Goal: Task Accomplishment & Management: Use online tool/utility

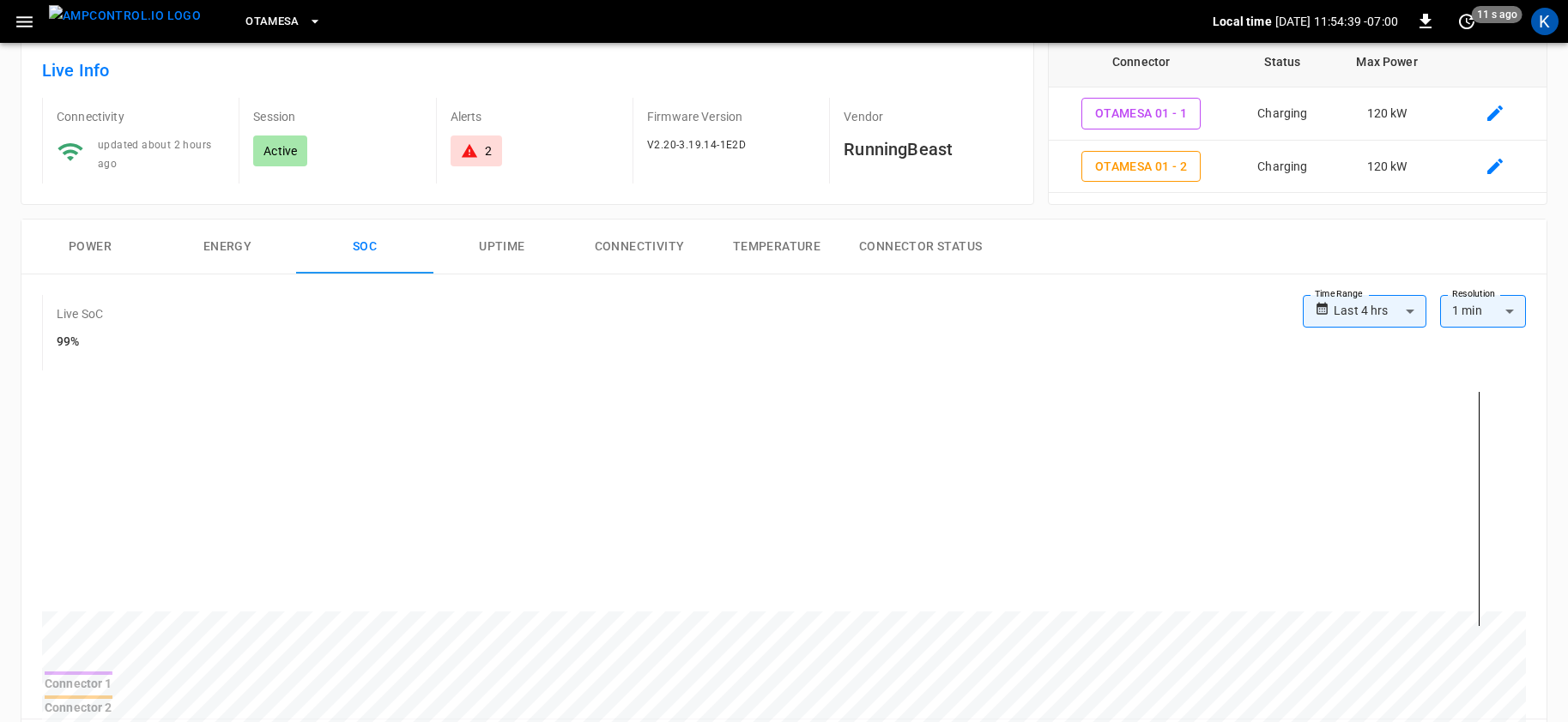
scroll to position [125, 0]
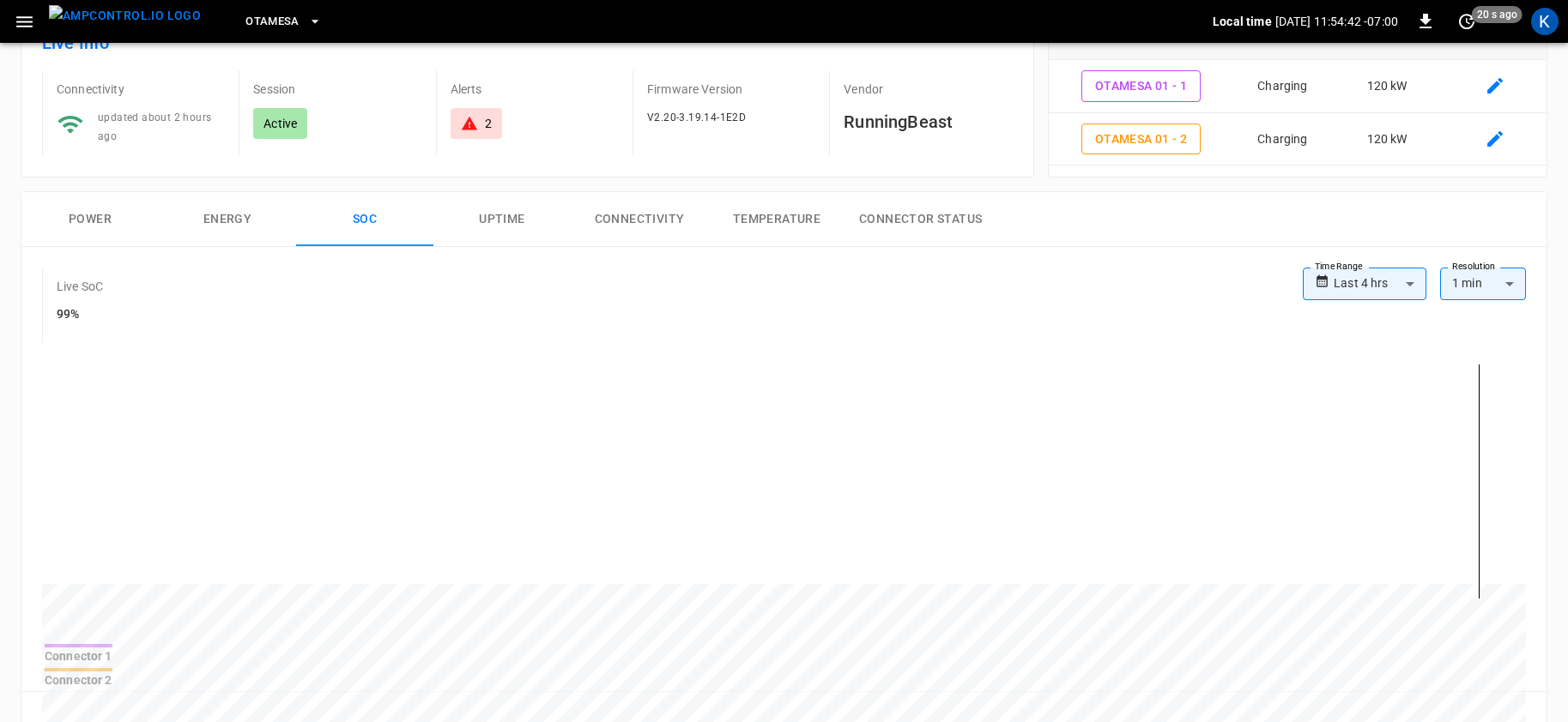
click at [90, 214] on button "Power" at bounding box center [90, 219] width 137 height 55
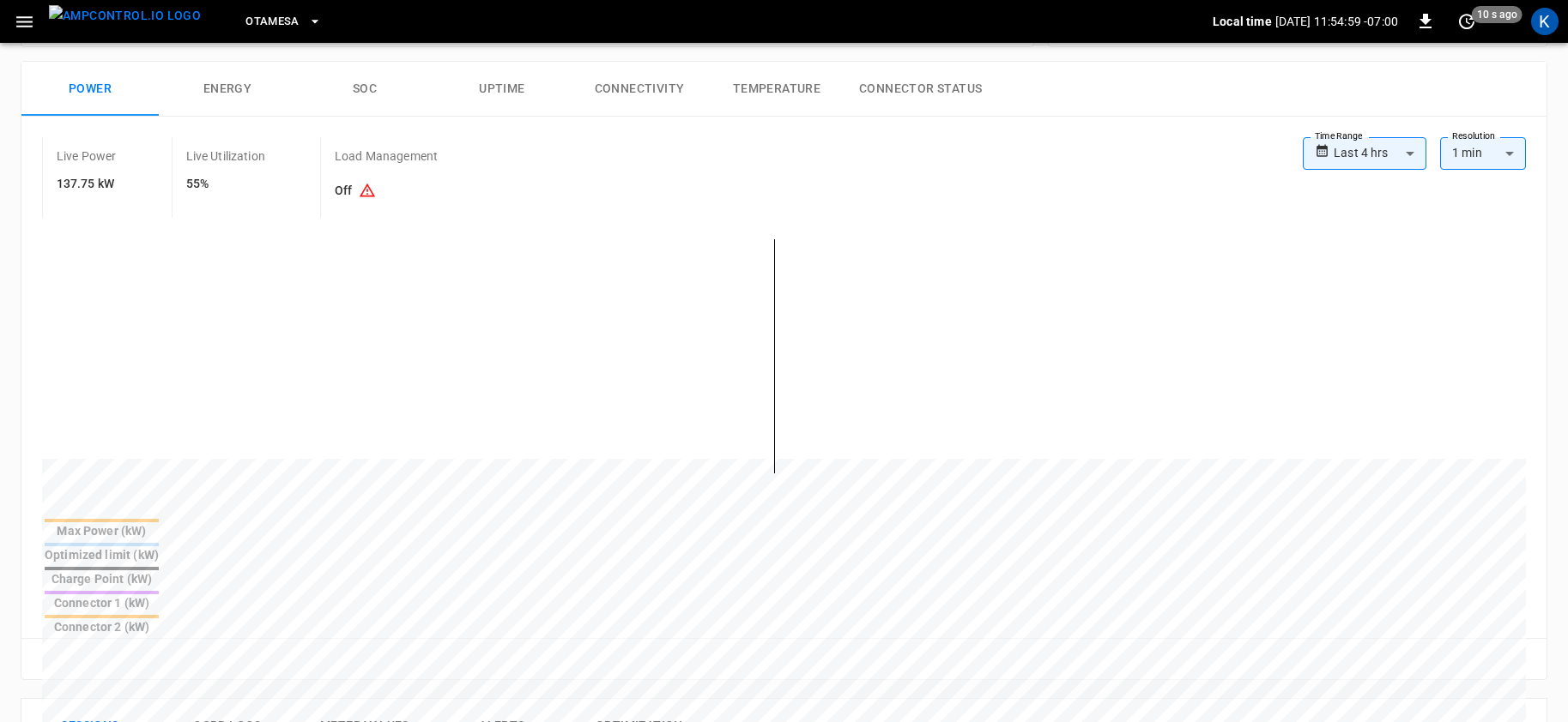
scroll to position [0, 0]
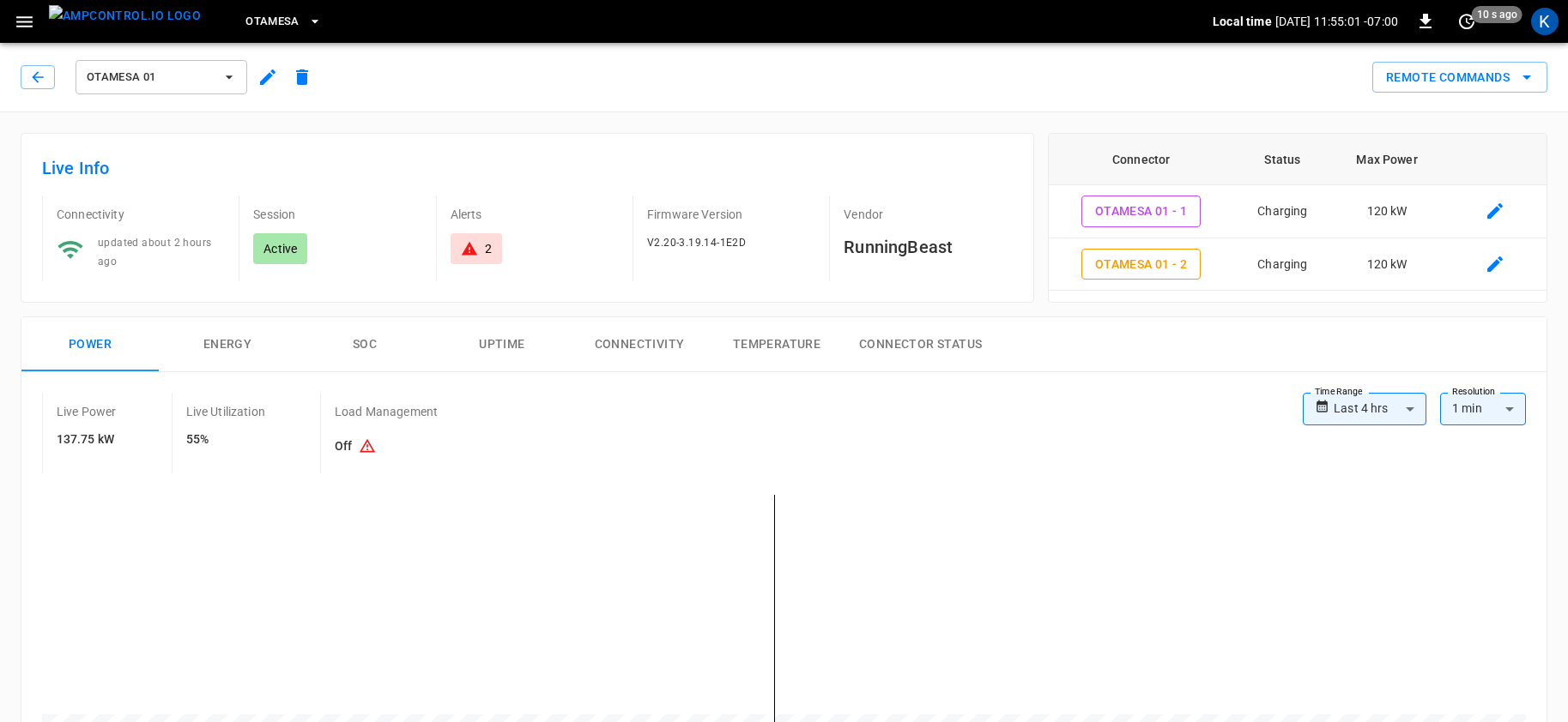
click at [250, 16] on span "OtaMesa" at bounding box center [272, 22] width 54 height 20
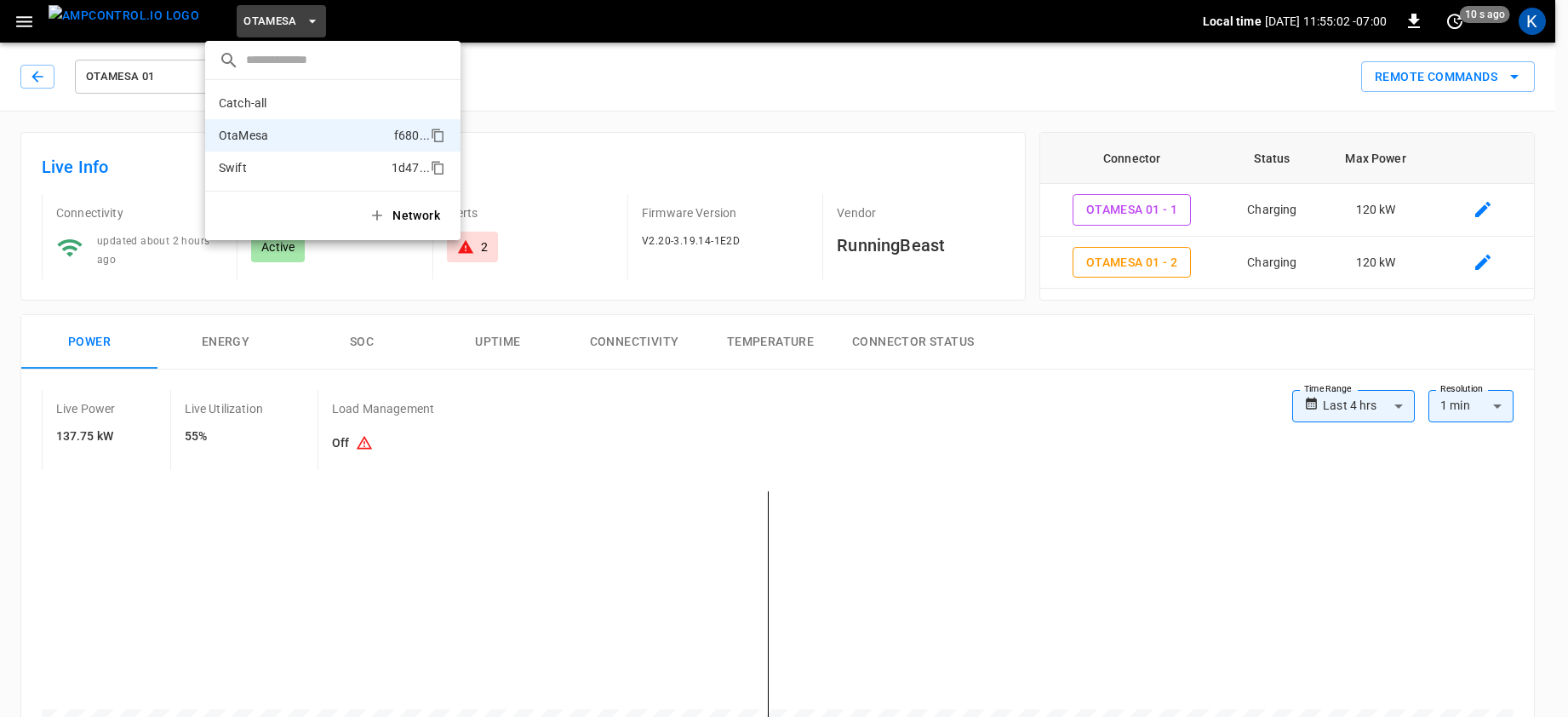
click at [263, 166] on p "Swift" at bounding box center [301, 167] width 166 height 17
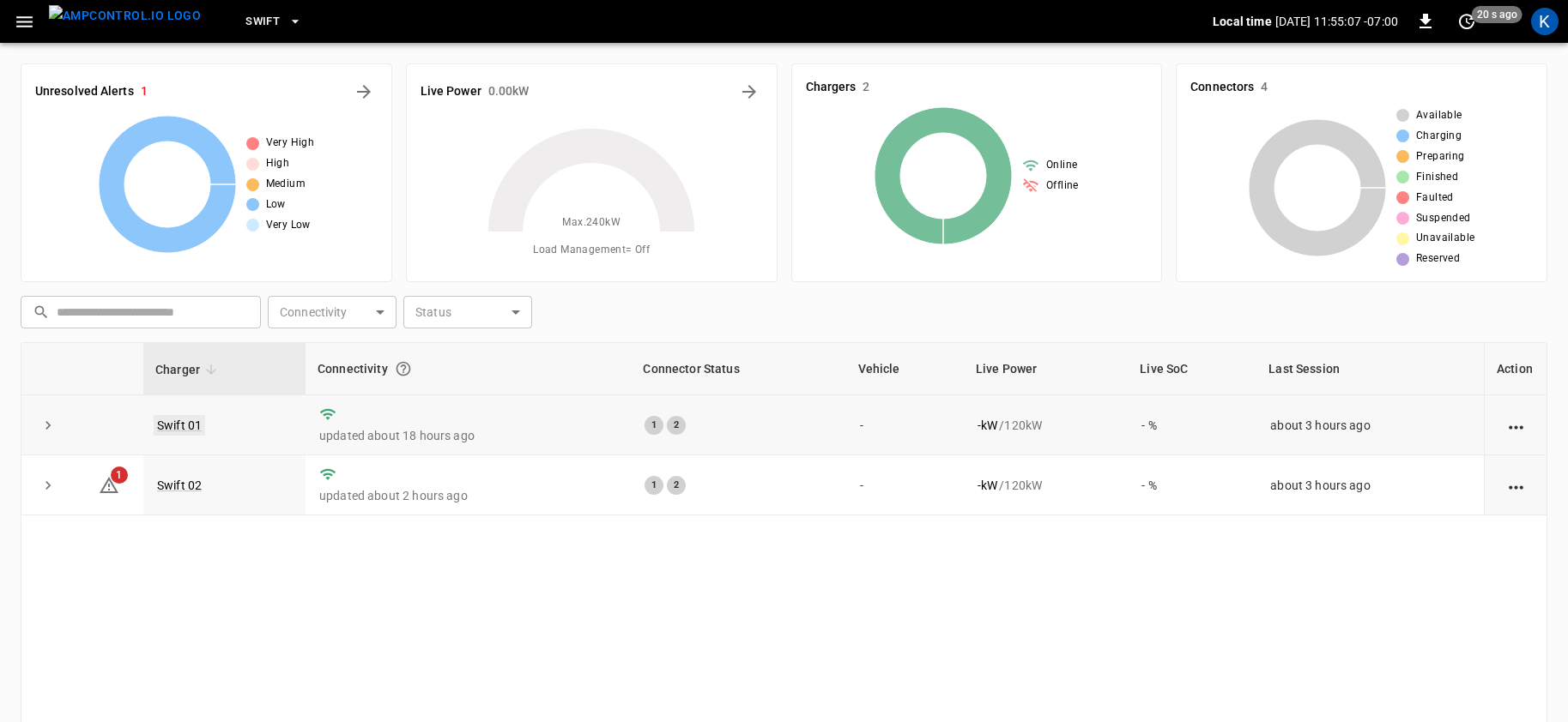
click at [181, 424] on link "Swift 01" at bounding box center [180, 425] width 52 height 21
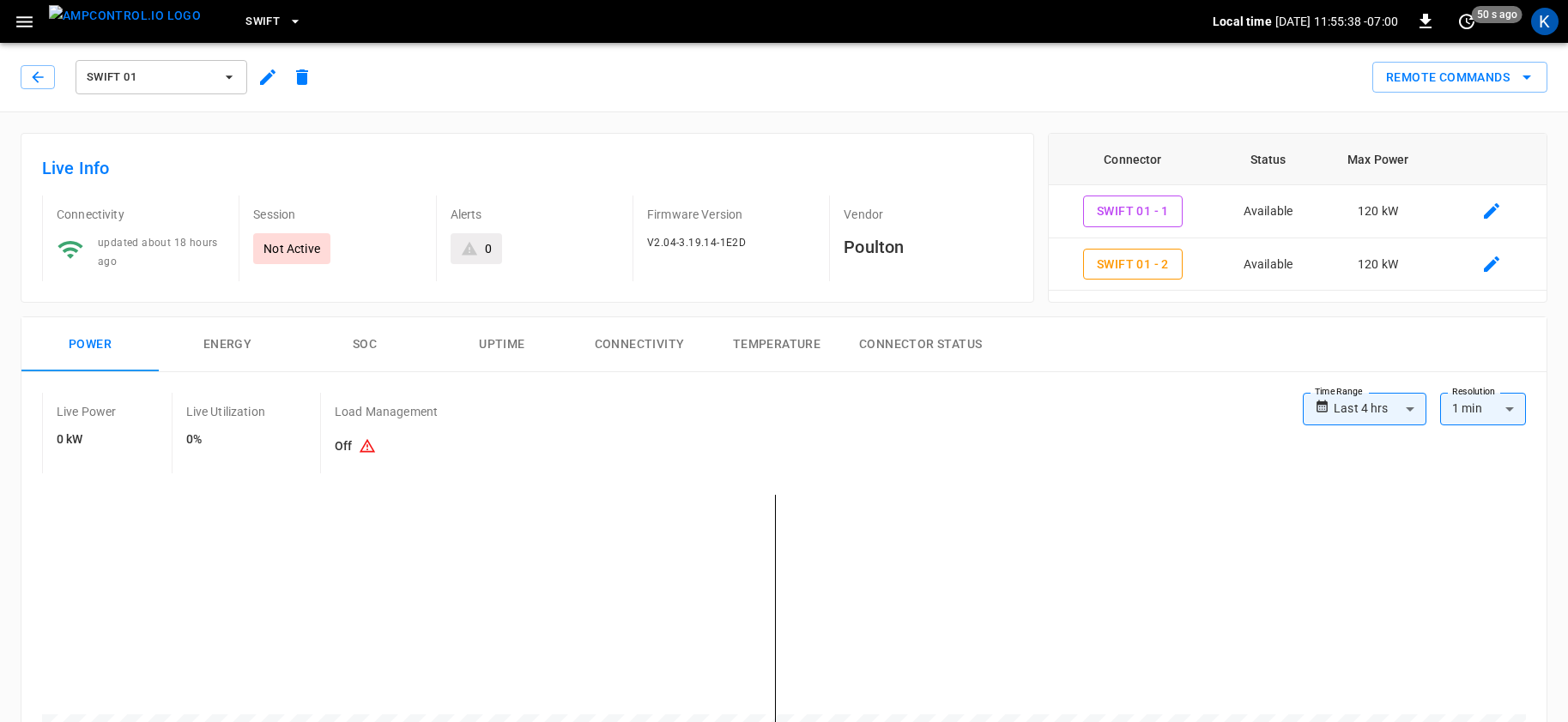
click at [145, 79] on span "Swift 01" at bounding box center [150, 77] width 127 height 20
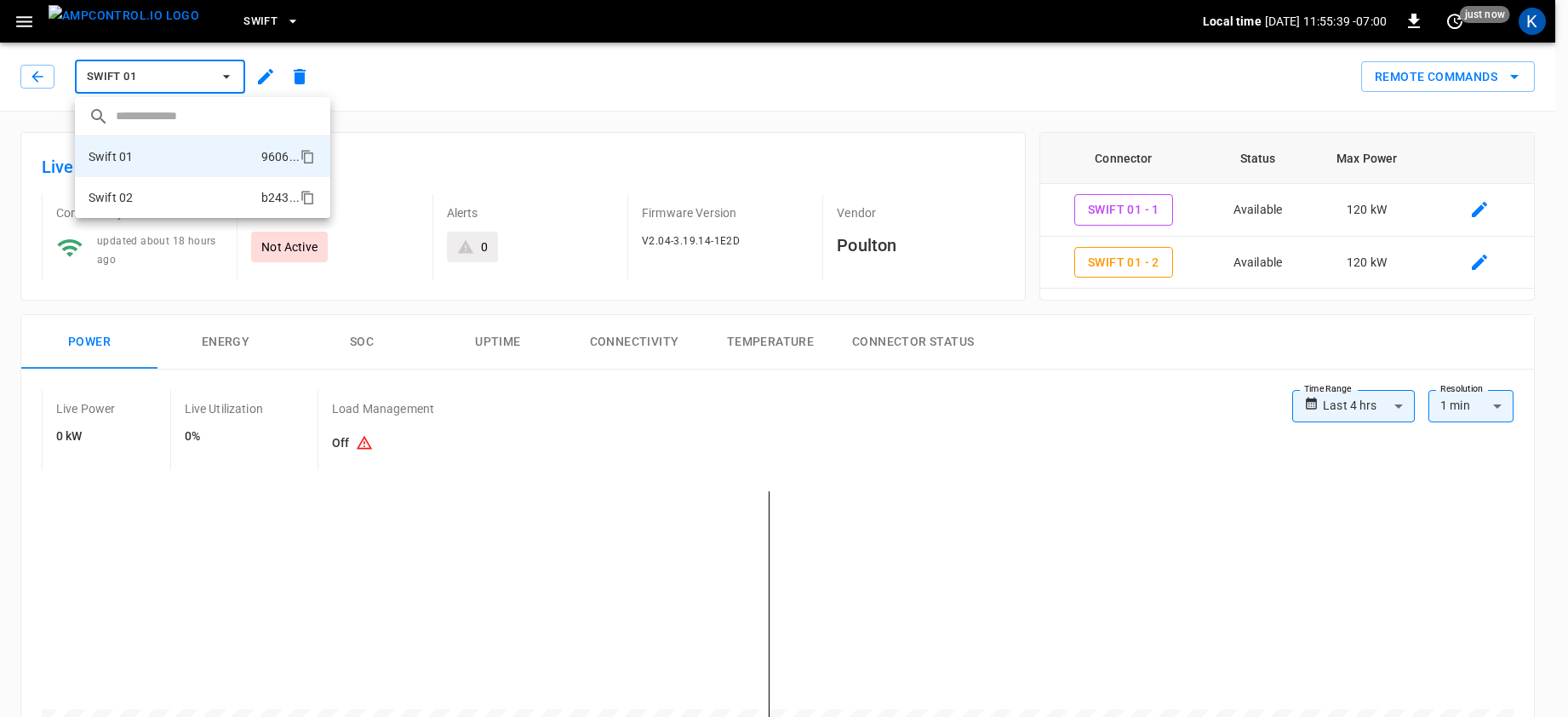
click at [146, 193] on li "Swift 02 b243 ..." at bounding box center [202, 198] width 255 height 41
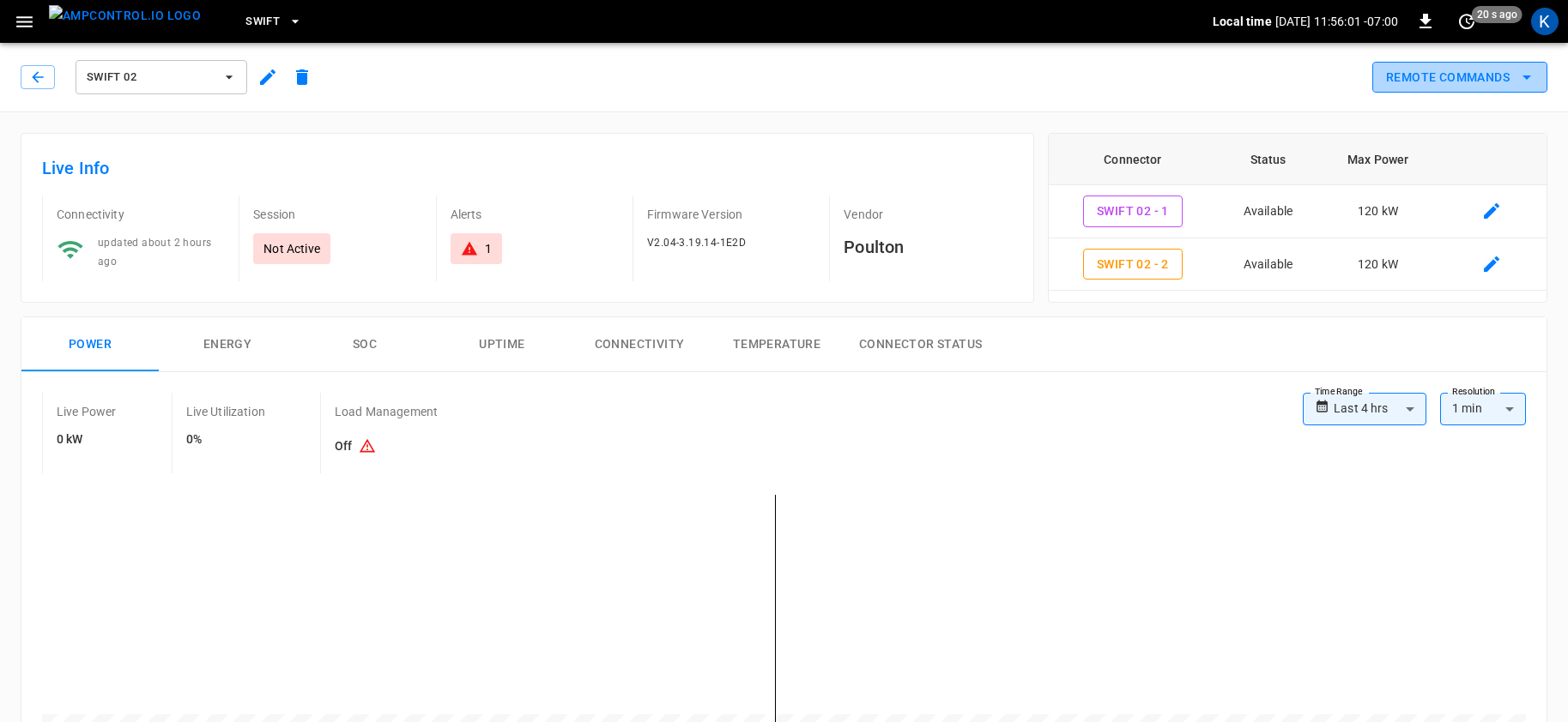
click at [1460, 76] on button "Remote Commands" at bounding box center [1460, 77] width 175 height 32
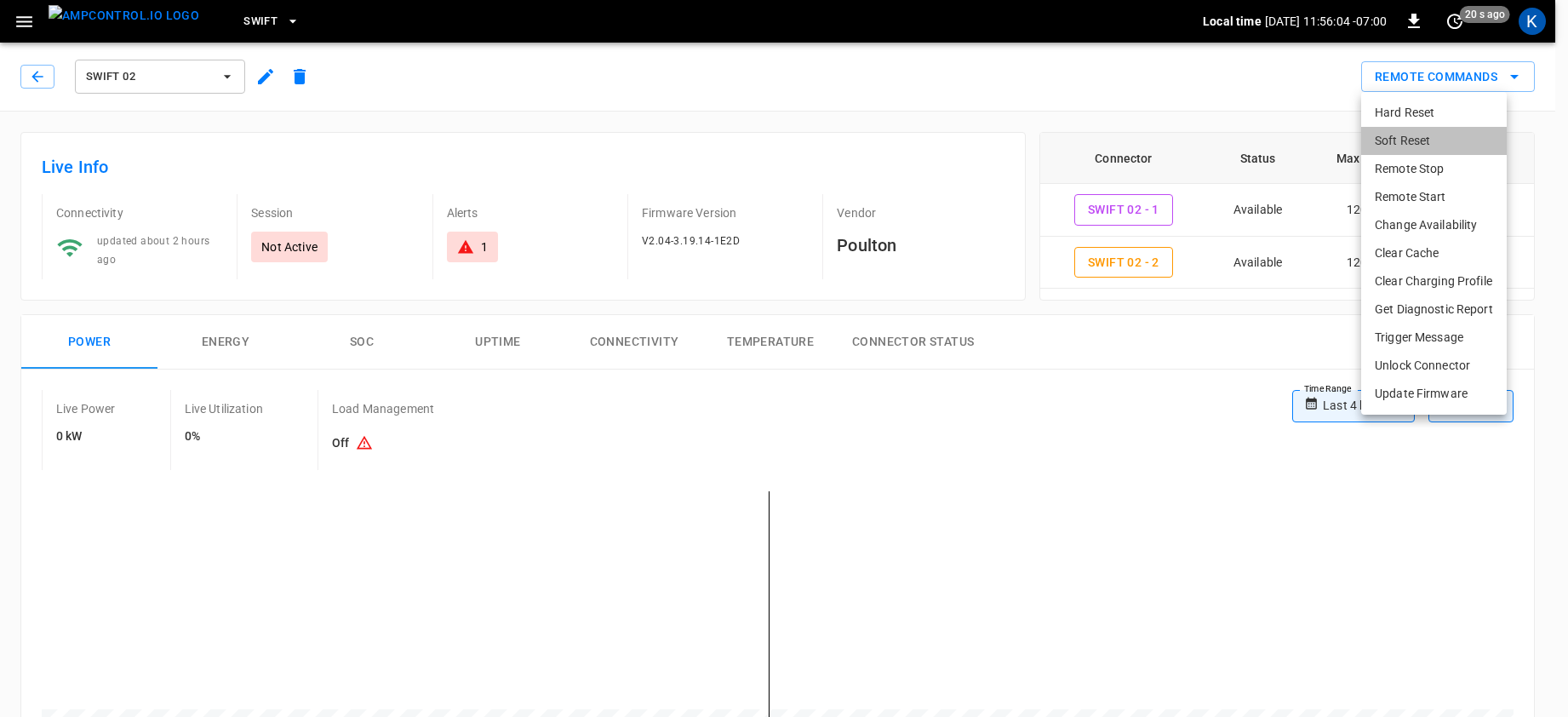
click at [1404, 136] on li "Soft Reset" at bounding box center [1434, 141] width 146 height 29
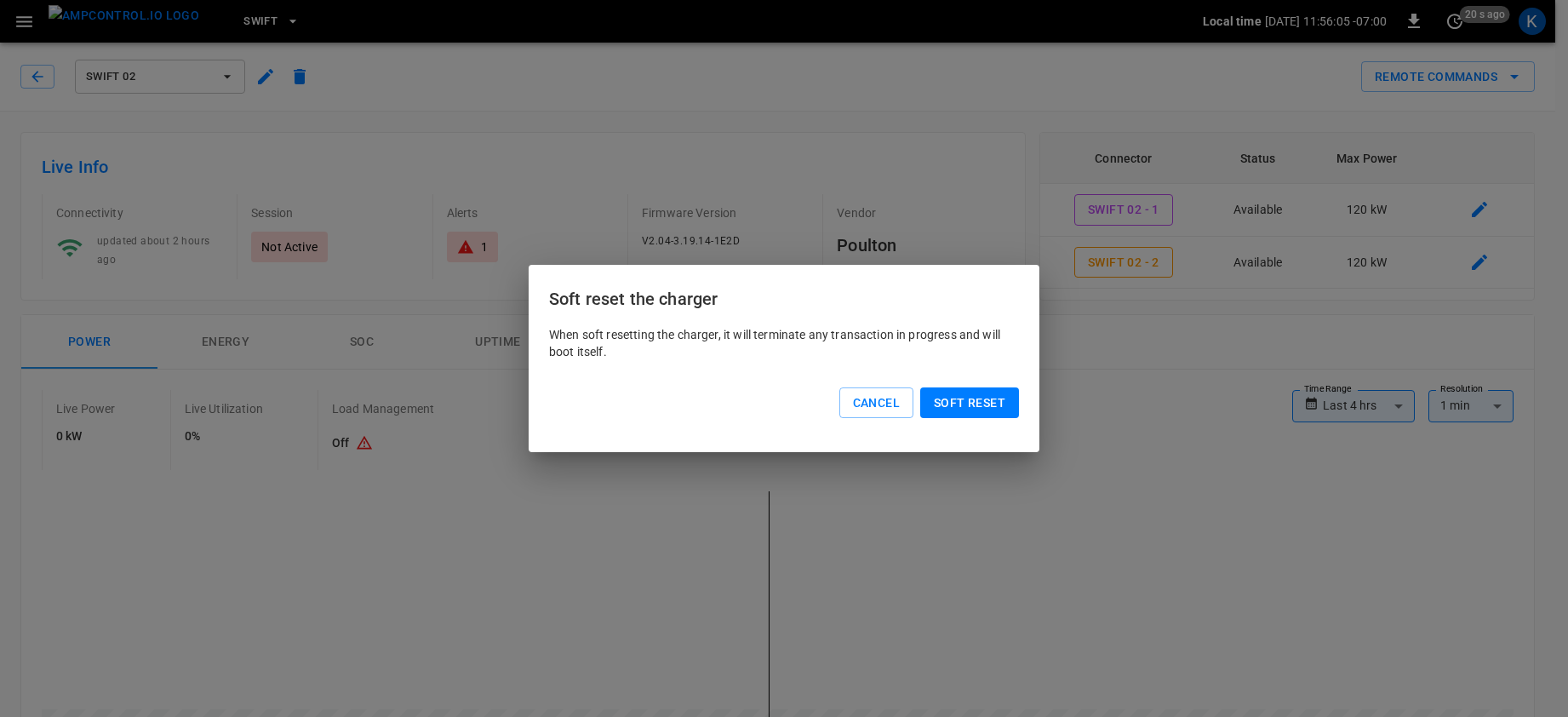
click at [954, 401] on button "Soft reset" at bounding box center [970, 403] width 98 height 32
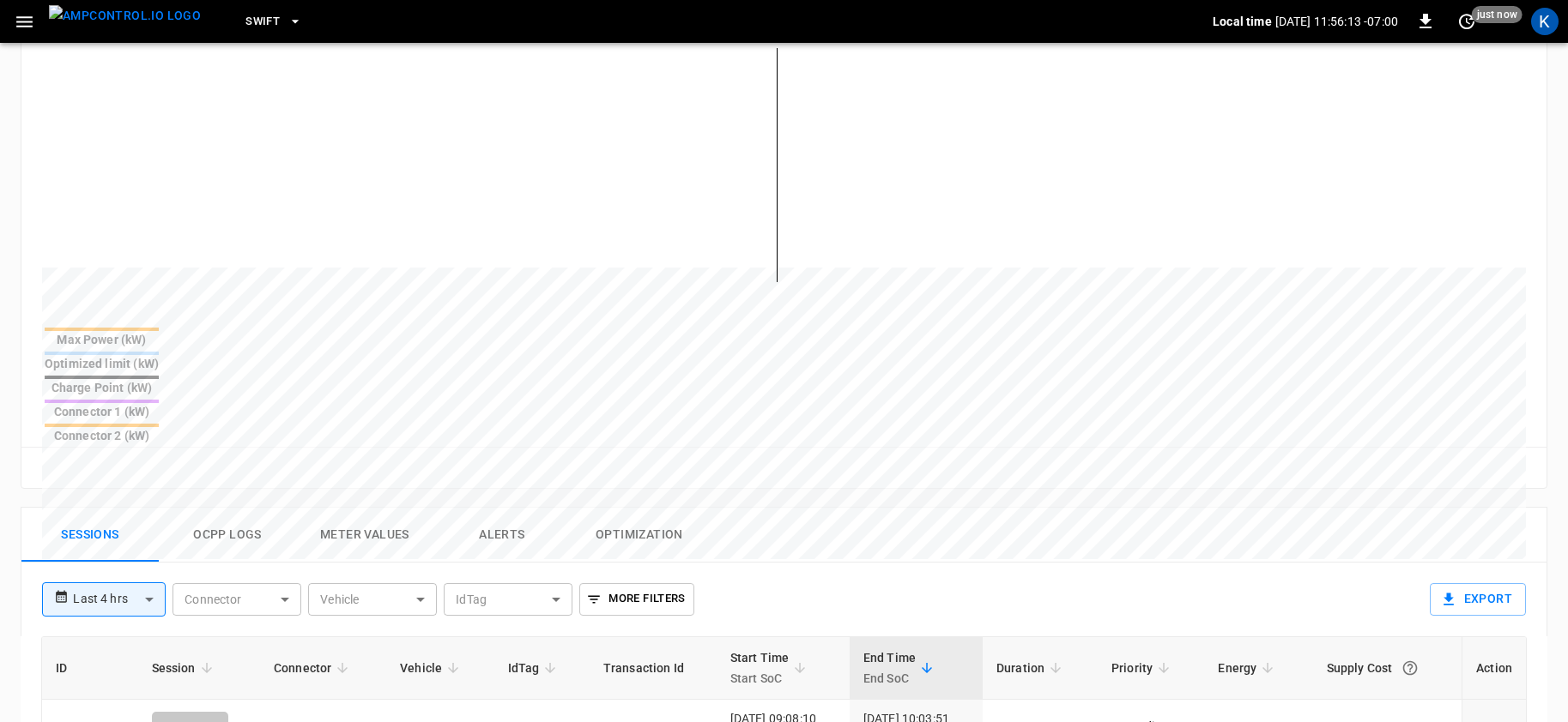
scroll to position [422, 0]
